Goal: Navigation & Orientation: Find specific page/section

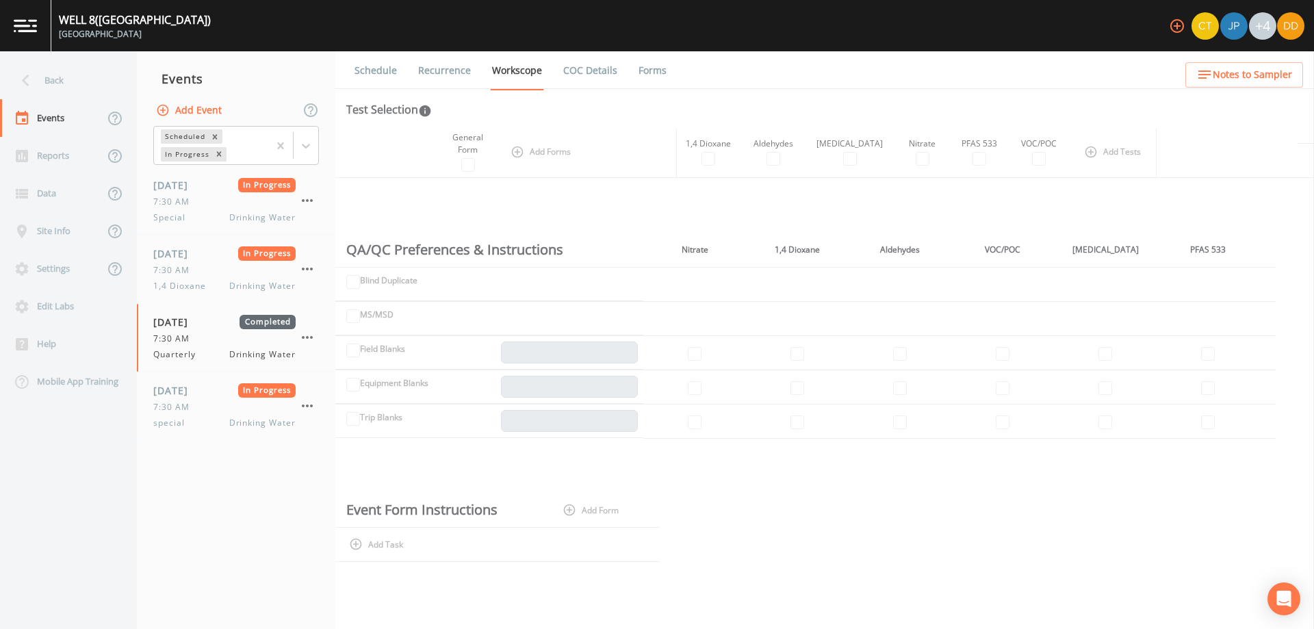
scroll to position [317, 0]
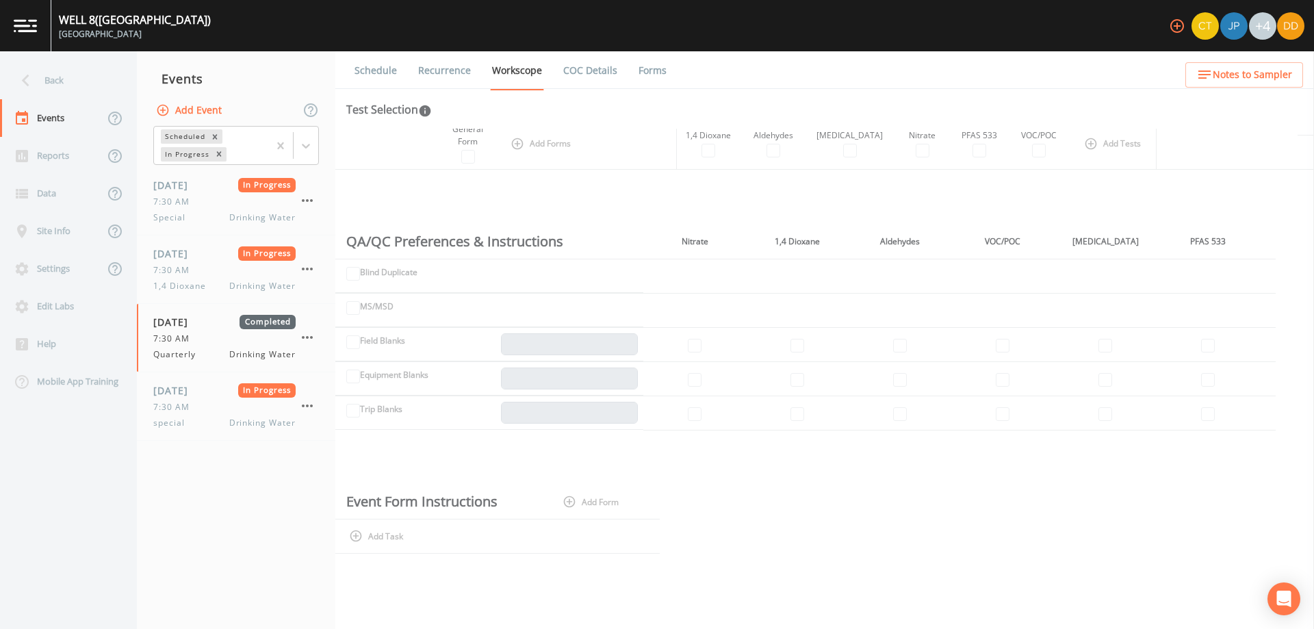
drag, startPoint x: 385, startPoint y: 162, endPoint x: 384, endPoint y: 148, distance: 13.7
drag, startPoint x: 379, startPoint y: 144, endPoint x: 364, endPoint y: 130, distance: 19.8
drag, startPoint x: 360, startPoint y: 127, endPoint x: 314, endPoint y: 71, distance: 72.0
drag, startPoint x: 308, startPoint y: 71, endPoint x: 300, endPoint y: 71, distance: 8.2
drag, startPoint x: 285, startPoint y: 73, endPoint x: 274, endPoint y: 74, distance: 11.7
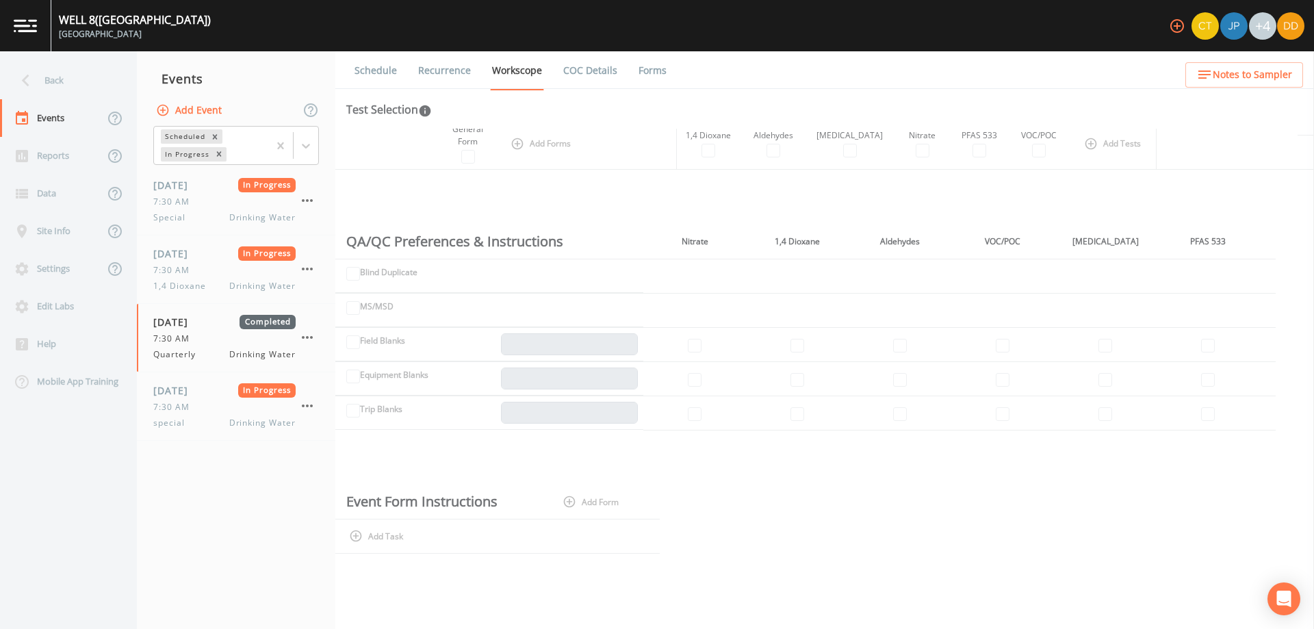
click at [274, 74] on div "Events" at bounding box center [236, 79] width 198 height 34
click at [79, 76] on div "Back" at bounding box center [61, 81] width 123 height 38
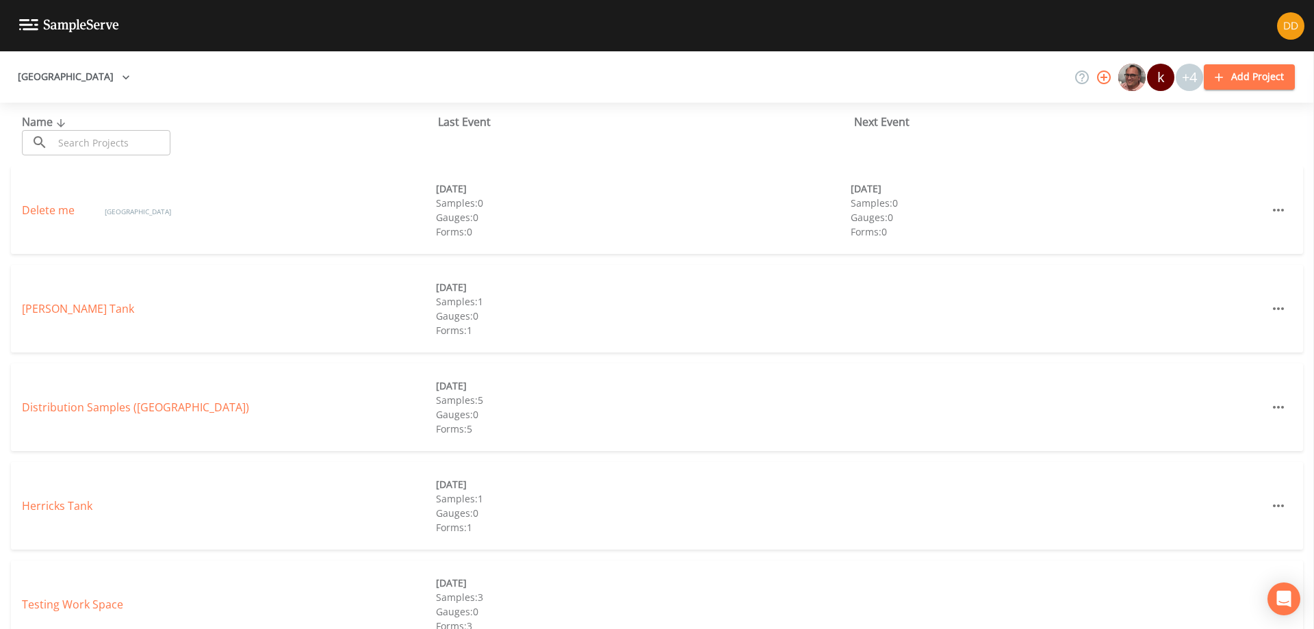
scroll to position [523, 0]
